Goal: Check status: Check status

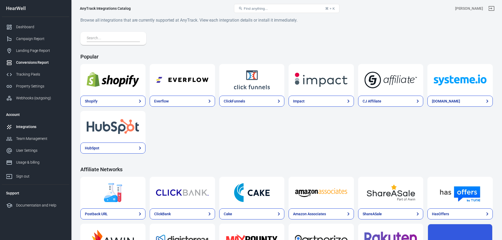
click at [36, 62] on div "Conversions Report" at bounding box center [40, 63] width 49 height 6
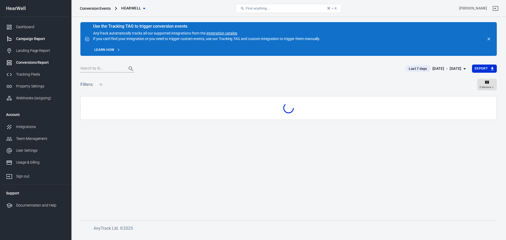
click at [31, 36] on div "Campaign Report" at bounding box center [40, 39] width 49 height 6
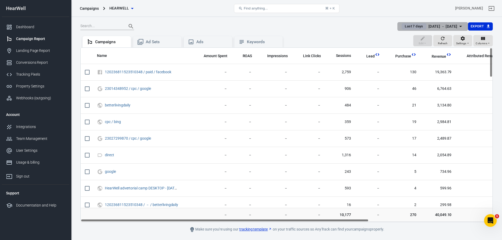
click at [449, 27] on div "[DATE] － [DATE]" at bounding box center [443, 26] width 29 height 7
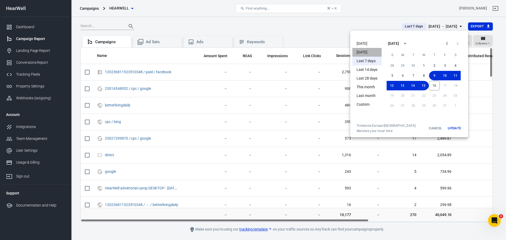
click at [368, 51] on li "[DATE]" at bounding box center [367, 52] width 29 height 9
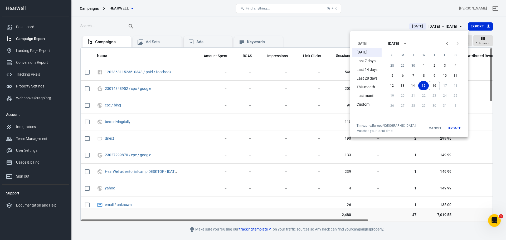
click at [287, 25] on div at bounding box center [253, 120] width 506 height 240
